Goal: Transaction & Acquisition: Purchase product/service

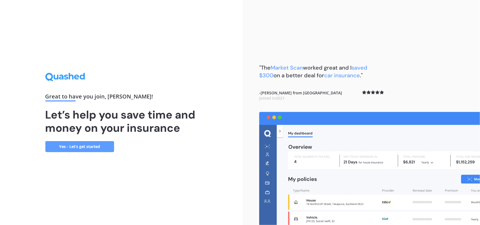
click at [92, 146] on link "Yes - Let’s get started" at bounding box center [79, 146] width 69 height 11
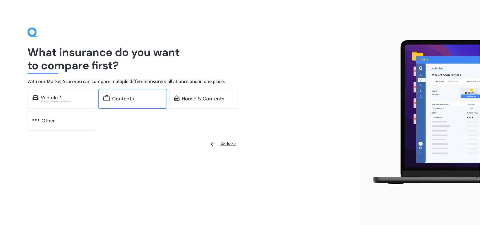
click at [130, 99] on div "Contents" at bounding box center [124, 99] width 22 height 6
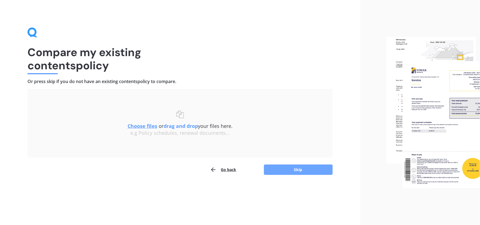
click at [298, 170] on button "Skip" at bounding box center [298, 170] width 69 height 10
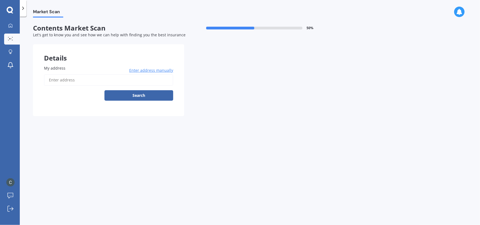
click at [69, 80] on input "My address" at bounding box center [108, 80] width 129 height 12
type input "[STREET_ADDRESS]"
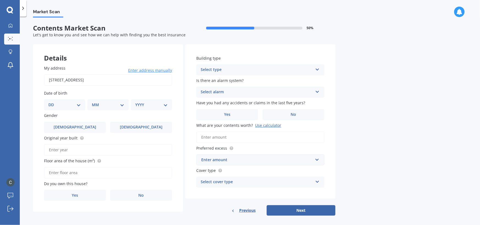
click at [79, 105] on select "DD 01 02 03 04 05 06 07 08 09 10 11 12 13 14 15 16 17 18 19 20 21 22 23 24 25 2…" at bounding box center [64, 105] width 32 height 6
select select "03"
click at [53, 102] on select "DD 01 02 03 04 05 06 07 08 09 10 11 12 13 14 15 16 17 18 19 20 21 22 23 24 25 2…" at bounding box center [64, 105] width 32 height 6
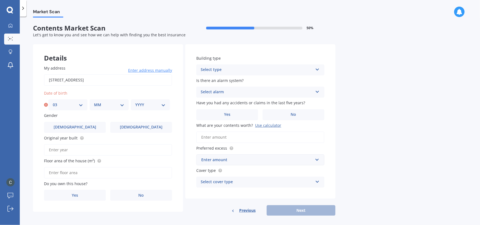
click at [123, 105] on select "MM 01 02 03 04 05 06 07 08 09 10 11 12" at bounding box center [109, 105] width 30 height 6
select select "01"
click at [94, 102] on select "MM 01 02 03 04 05 06 07 08 09 10 11 12" at bounding box center [109, 105] width 30 height 6
click at [164, 105] on select "YYYY 2009 2008 2007 2006 2005 2004 2003 2002 2001 2000 1999 1998 1997 1996 1995…" at bounding box center [150, 105] width 30 height 6
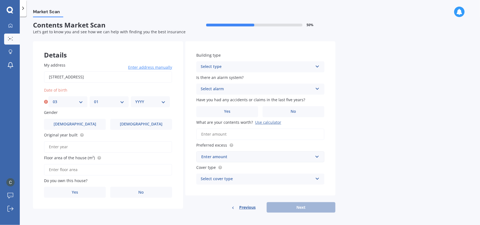
scroll to position [4, 0]
click at [161, 101] on select "YYYY 2009 2008 2007 2006 2005 2004 2003 2002 2001 2000 1999 1998 1997 1996 1995…" at bounding box center [150, 101] width 30 height 6
select select "1945"
click at [135, 98] on select "YYYY 2009 2008 2007 2006 2005 2004 2003 2002 2001 2000 1999 1998 1997 1996 1995…" at bounding box center [150, 101] width 30 height 6
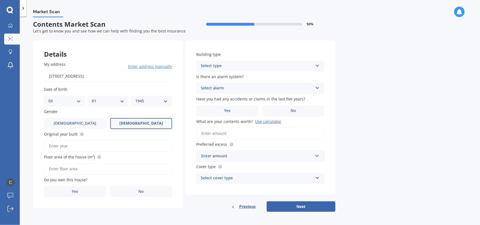
click at [133, 126] on label "[DEMOGRAPHIC_DATA]" at bounding box center [141, 123] width 62 height 11
click at [0, 0] on input "[DEMOGRAPHIC_DATA]" at bounding box center [0, 0] width 0 height 0
click at [69, 145] on input "Original year built" at bounding box center [108, 146] width 128 height 12
type input "2017"
click at [83, 168] on input "Floor area of the house (m²)" at bounding box center [108, 169] width 128 height 12
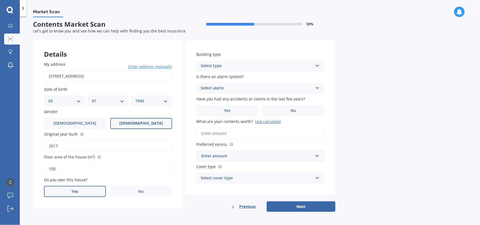
type input "150"
click at [81, 194] on label "Yes" at bounding box center [75, 191] width 62 height 11
click at [0, 0] on input "Yes" at bounding box center [0, 0] width 0 height 0
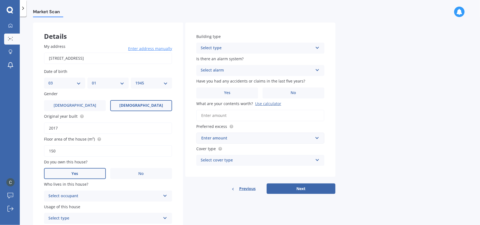
scroll to position [31, 0]
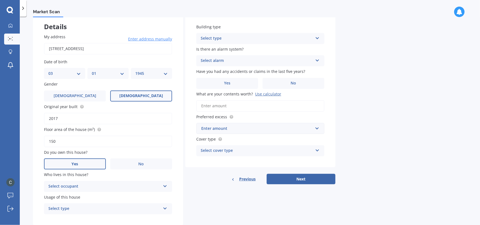
click at [167, 184] on icon at bounding box center [165, 185] width 5 height 4
click at [80, 198] on div "Owner" at bounding box center [108, 197] width 128 height 10
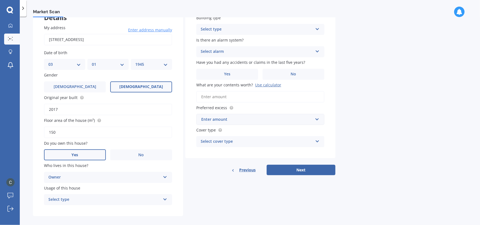
scroll to position [44, 0]
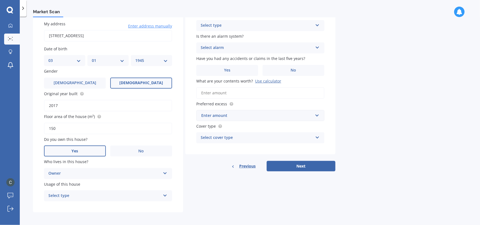
click at [164, 195] on icon at bounding box center [165, 195] width 5 height 4
click at [109, 207] on div "Permanent" at bounding box center [108, 207] width 128 height 10
click at [317, 26] on icon at bounding box center [317, 24] width 5 height 4
click at [331, 46] on div "Building type Freestanding Freestanding Multi-unit (in a block of 6 or less) Mu…" at bounding box center [260, 77] width 150 height 155
click at [316, 47] on icon at bounding box center [317, 47] width 5 height 4
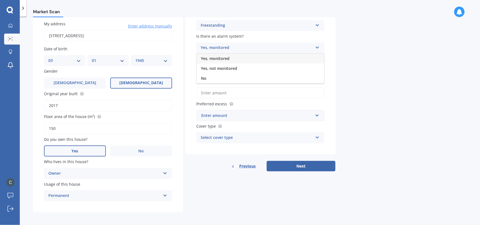
click at [228, 58] on span "Yes, monitored" at bounding box center [215, 58] width 29 height 5
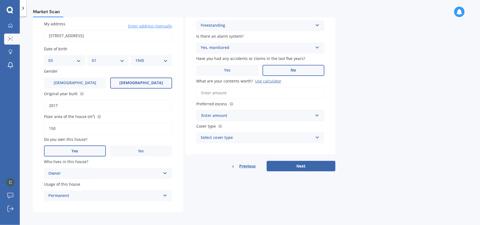
click at [294, 70] on span "No" at bounding box center [294, 70] width 6 height 5
click at [0, 0] on input "No" at bounding box center [0, 0] width 0 height 0
click at [232, 93] on input "What are your contents worth? Use calculator" at bounding box center [260, 93] width 128 height 12
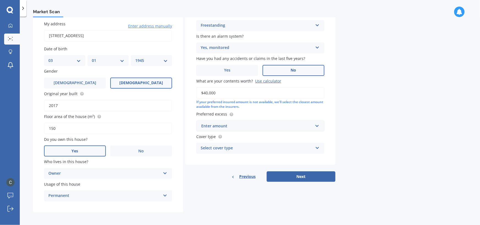
type input "$40,000"
click at [317, 127] on input "text" at bounding box center [258, 126] width 123 height 10
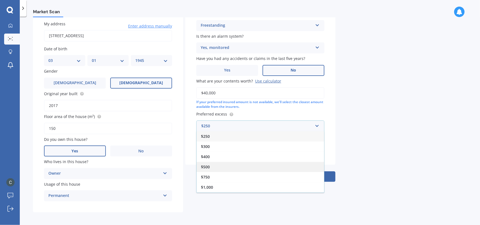
click at [208, 166] on span "$500" at bounding box center [205, 166] width 9 height 5
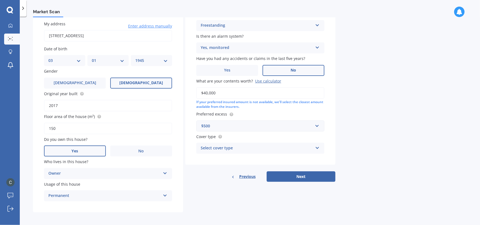
click at [316, 146] on icon at bounding box center [317, 147] width 5 height 4
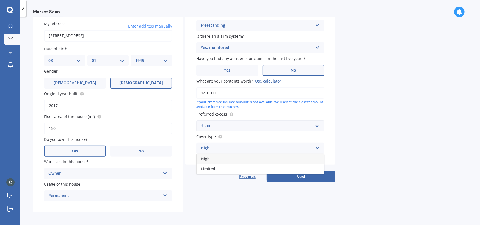
click at [206, 158] on span "High" at bounding box center [205, 158] width 9 height 5
click at [300, 173] on button "Next" at bounding box center [301, 176] width 69 height 10
select select "03"
select select "01"
select select "1945"
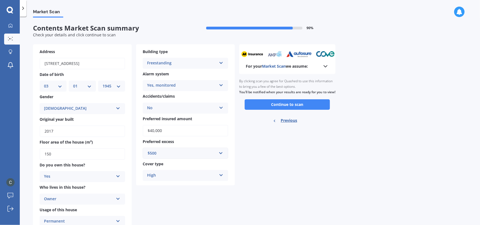
scroll to position [0, 0]
click at [291, 110] on button "Continue to scan" at bounding box center [287, 104] width 85 height 10
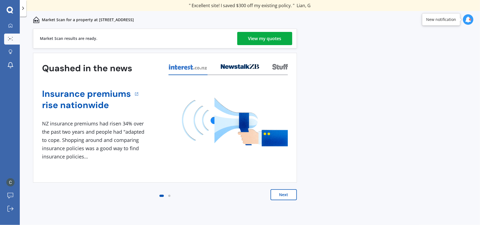
click at [278, 39] on div "View my quotes" at bounding box center [264, 38] width 33 height 13
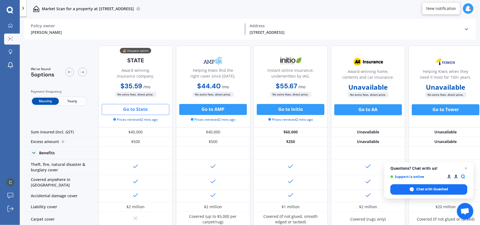
click at [138, 110] on button "Go to State" at bounding box center [136, 109] width 68 height 11
